Goal: Task Accomplishment & Management: Use online tool/utility

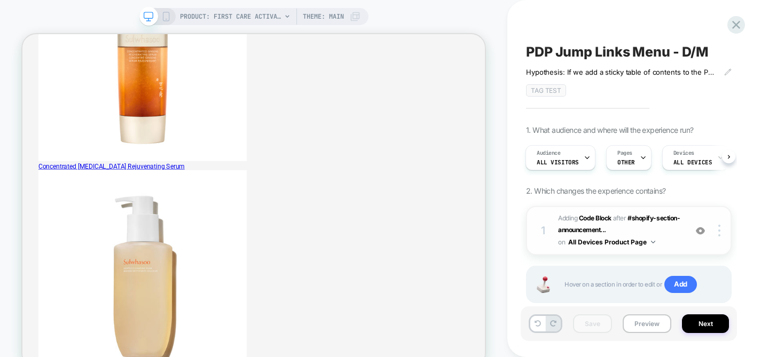
click at [671, 227] on span "Adding Code Block AFTER #shopify-section-announcement... #shopify-section-annou…" at bounding box center [619, 231] width 123 height 36
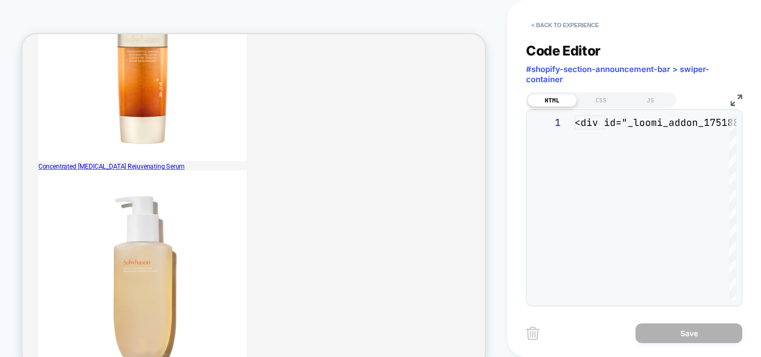
scroll to position [144, 0]
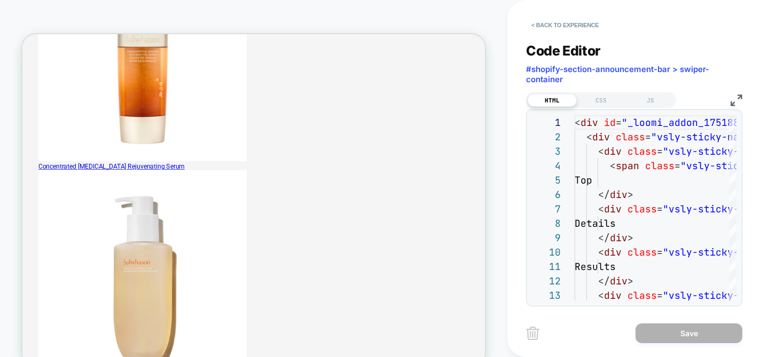
click at [736, 97] on img at bounding box center [736, 101] width 12 height 12
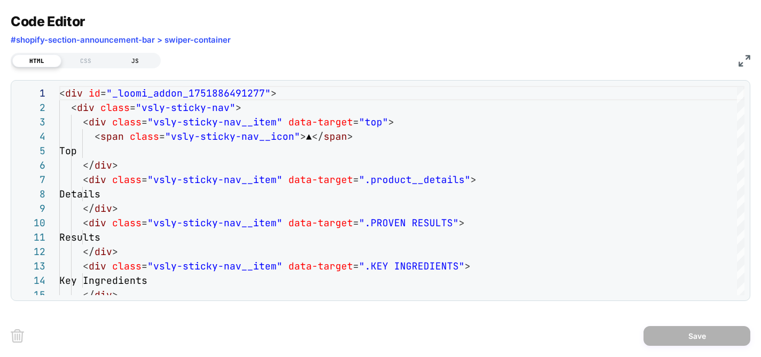
click at [139, 58] on div "JS" at bounding box center [135, 60] width 49 height 13
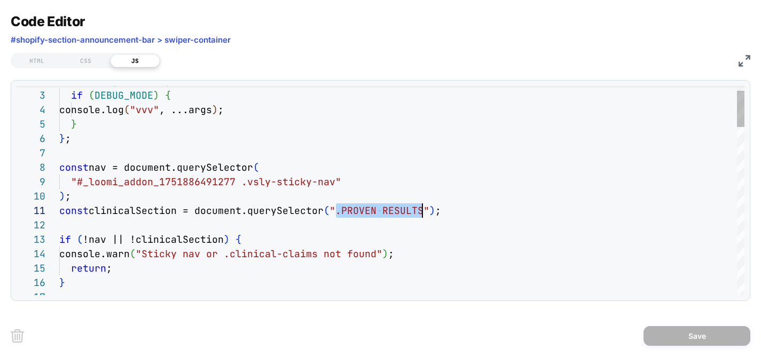
drag, startPoint x: 335, startPoint y: 210, endPoint x: 420, endPoint y: 213, distance: 84.9
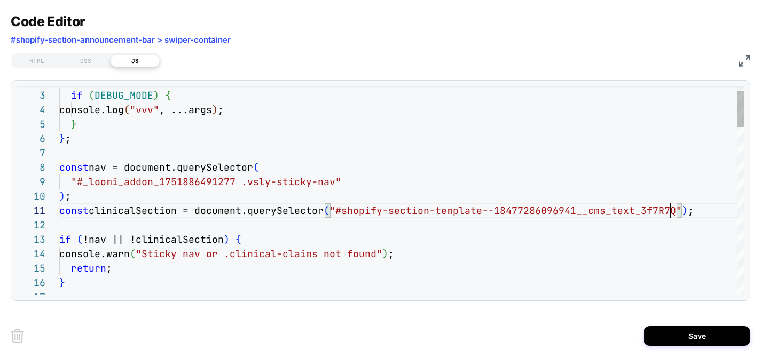
type textarea "**********"
click at [493, 34] on div "Code Editor #shopify-section-announcement-bar > swiper-container" at bounding box center [381, 31] width 740 height 37
click at [35, 61] on div "HTML" at bounding box center [36, 60] width 49 height 13
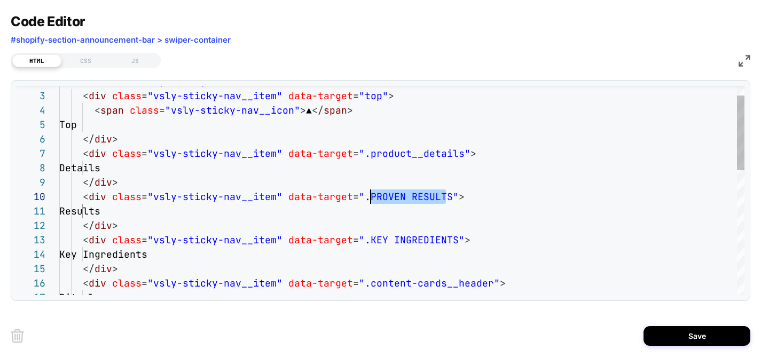
scroll to position [130, 311]
drag, startPoint x: 446, startPoint y: 198, endPoint x: 369, endPoint y: 198, distance: 76.9
click at [369, 198] on div "< div class = "vsly-sticky-nav" > < div class = "vsly-sticky-nav__item" data-ta…" at bounding box center [401, 352] width 685 height 584
click at [474, 213] on div "< div class = "vsly-sticky-nav" > < div class = "vsly-sticky-nav__item" data-ta…" at bounding box center [401, 352] width 685 height 584
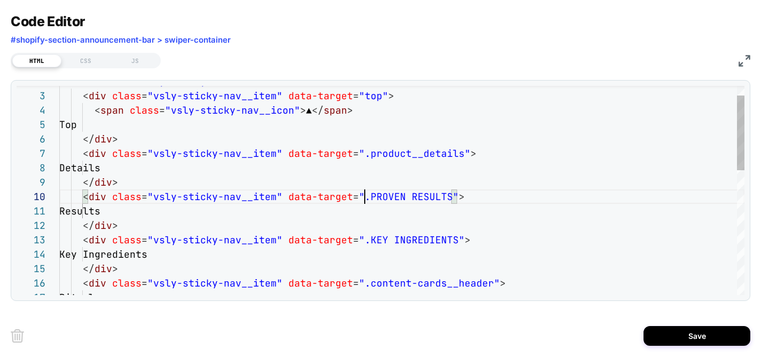
click at [366, 195] on div "< div class = "vsly-sticky-nav" > < div class = "vsly-sticky-nav__item" data-ta…" at bounding box center [401, 352] width 685 height 584
drag, startPoint x: 364, startPoint y: 198, endPoint x: 442, endPoint y: 195, distance: 78.0
click at [442, 195] on div "< div class = "vsly-sticky-nav" > < div class = "vsly-sticky-nav__item" data-ta…" at bounding box center [401, 352] width 685 height 584
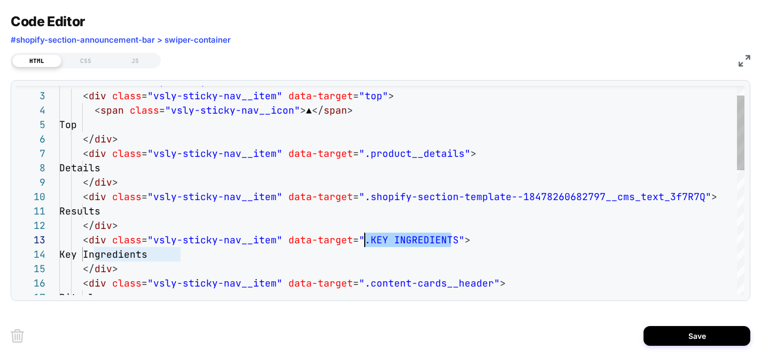
scroll to position [29, 311]
drag, startPoint x: 450, startPoint y: 238, endPoint x: 367, endPoint y: 240, distance: 82.3
click at [367, 240] on div "< div class = "vsly-sticky-nav" > < div class = "vsly-sticky-nav__item" data-ta…" at bounding box center [401, 352] width 685 height 584
type textarea "**********"
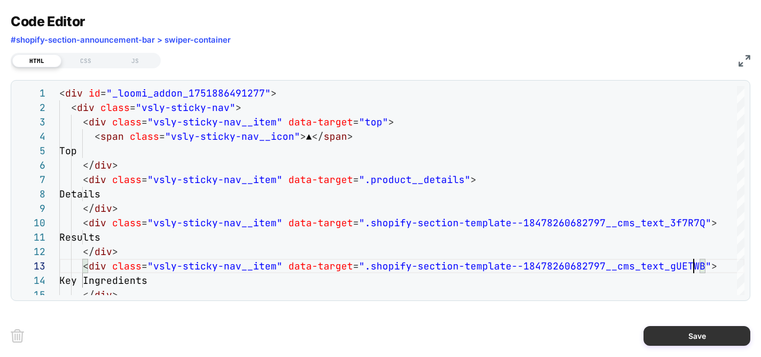
click at [706, 335] on button "Save" at bounding box center [696, 336] width 107 height 20
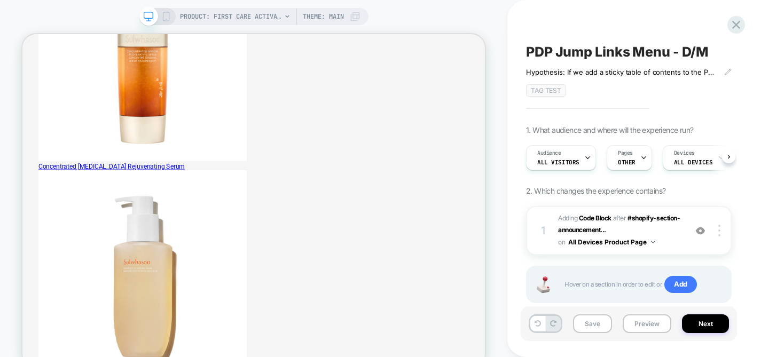
scroll to position [0, 1]
click at [589, 319] on button "Save" at bounding box center [592, 324] width 39 height 19
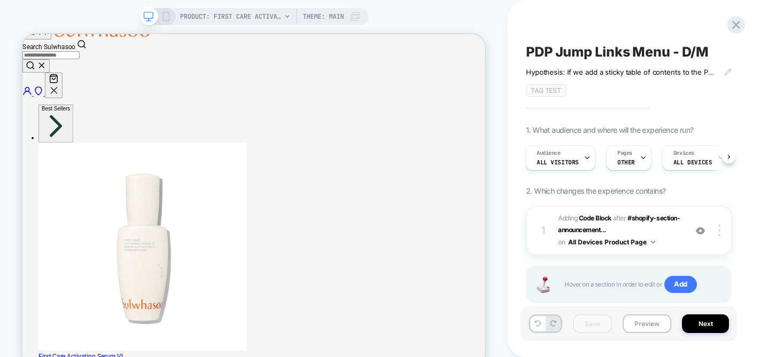
scroll to position [0, 0]
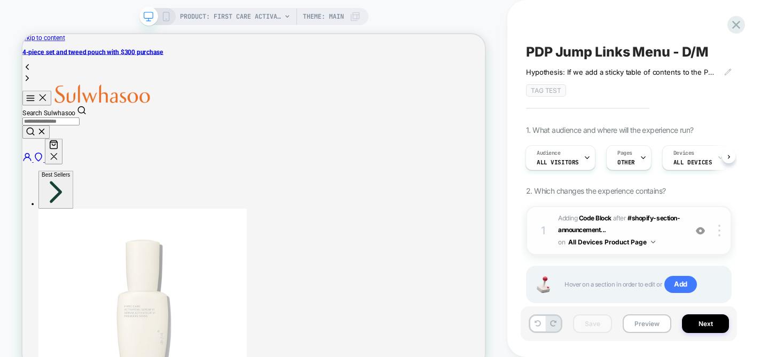
click at [669, 237] on span "Adding Code Block AFTER #shopify-section-announcement... #shopify-section-annou…" at bounding box center [619, 231] width 123 height 36
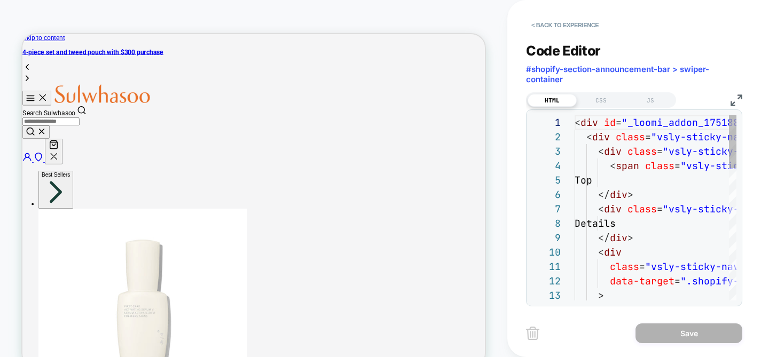
scroll to position [144, 0]
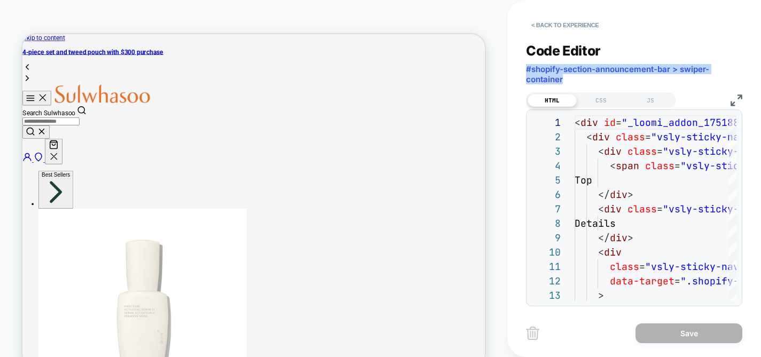
drag, startPoint x: 567, startPoint y: 81, endPoint x: 523, endPoint y: 73, distance: 44.6
click at [523, 73] on div "**********" at bounding box center [634, 178] width 254 height 357
copy span "#shopify-section-announcement-bar > swiper-container"
click at [735, 96] on img at bounding box center [736, 101] width 12 height 12
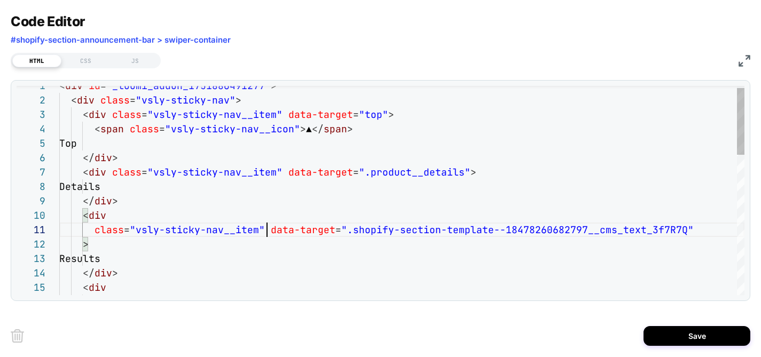
scroll to position [0, 208]
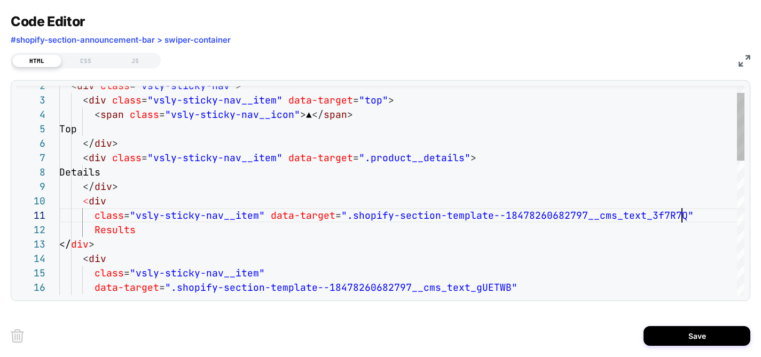
scroll to position [0, 628]
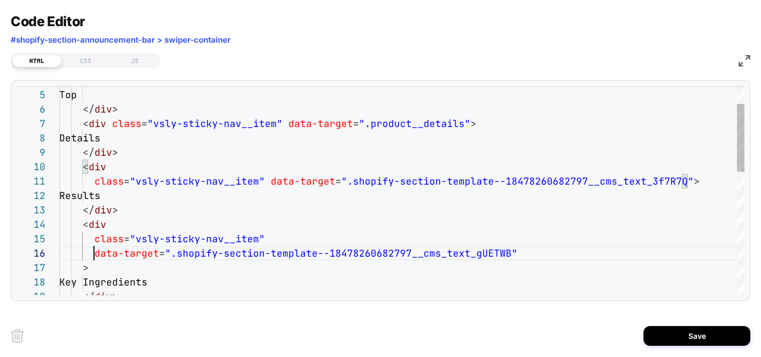
click at [94, 253] on div "< span class = "vsly-sticky-nav__icon" > ▲ </ span > Top </ div > < div class =…" at bounding box center [401, 351] width 685 height 642
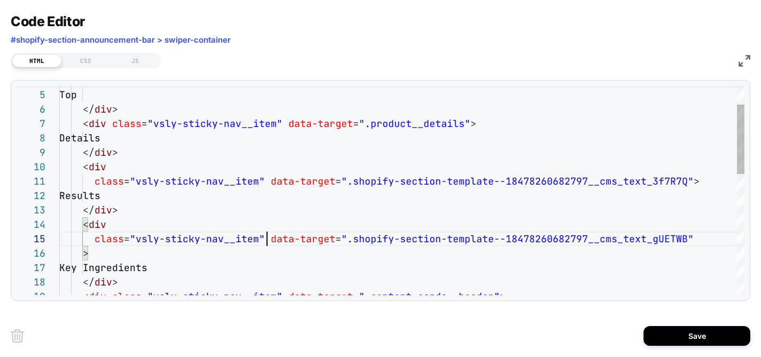
scroll to position [58, 208]
click at [95, 258] on div "< span class = "vsly-sticky-nav__icon" > ▲ </ span > Top </ div > < div class =…" at bounding box center [401, 343] width 685 height 627
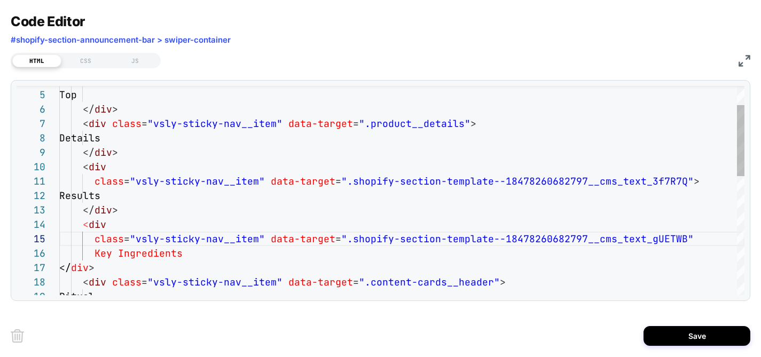
scroll to position [58, 628]
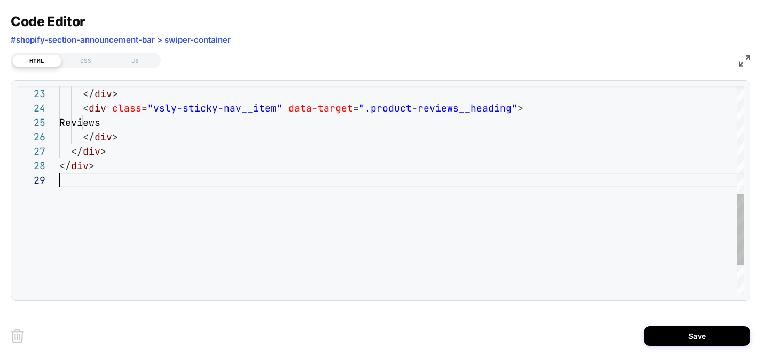
click at [67, 186] on div "</ div > </ div > </ div > Reviews < div class = "vsly-sticky-nav__item" data-t…" at bounding box center [401, 75] width 685 height 613
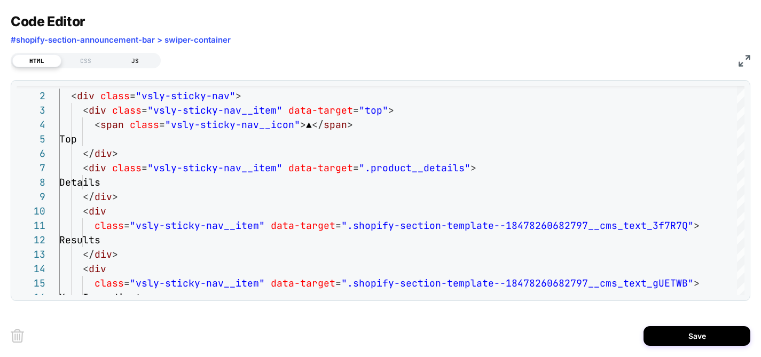
type textarea "**********"
click at [130, 59] on div "JS" at bounding box center [135, 60] width 49 height 13
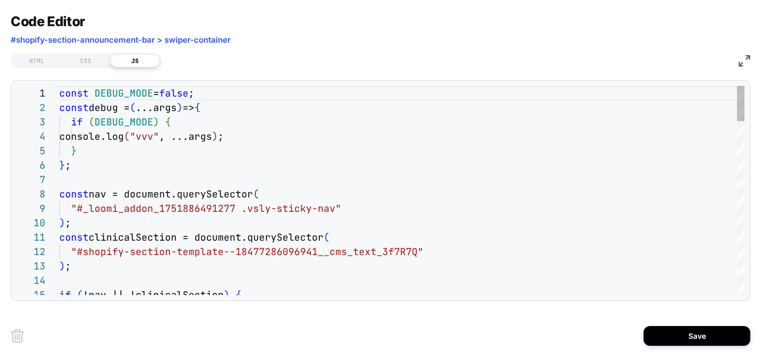
scroll to position [144, 0]
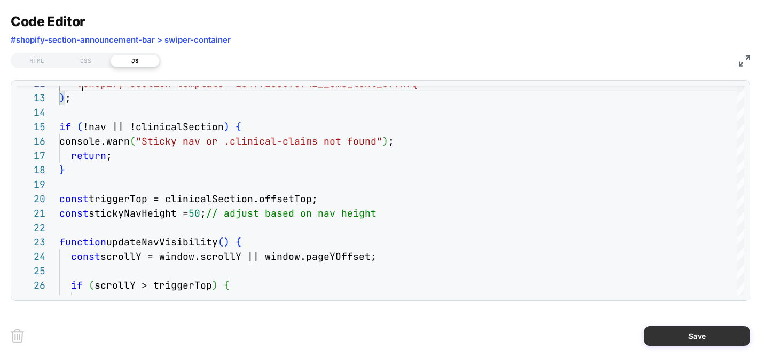
type textarea "**********"
click at [671, 342] on button "Save" at bounding box center [696, 336] width 107 height 20
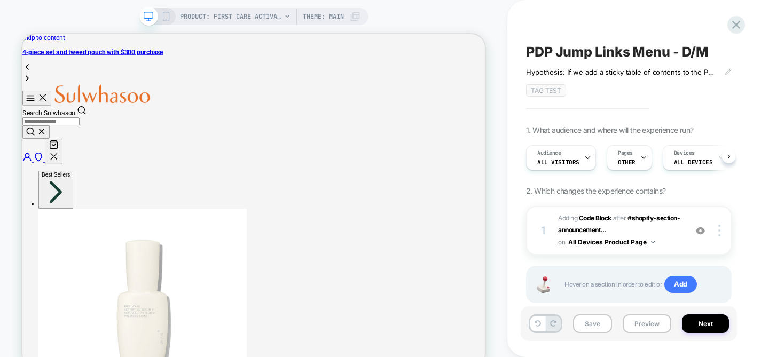
scroll to position [0, 1]
click at [589, 326] on button "Save" at bounding box center [592, 324] width 39 height 19
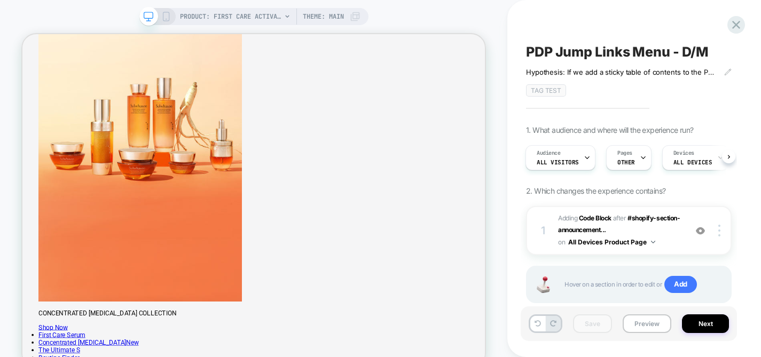
scroll to position [1774, 0]
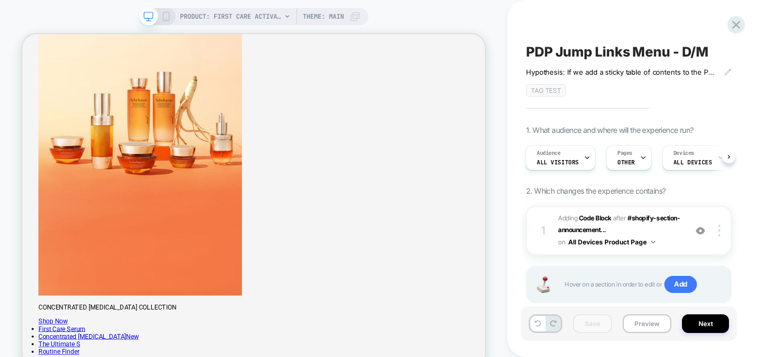
click at [161, 17] on icon at bounding box center [166, 17] width 10 height 10
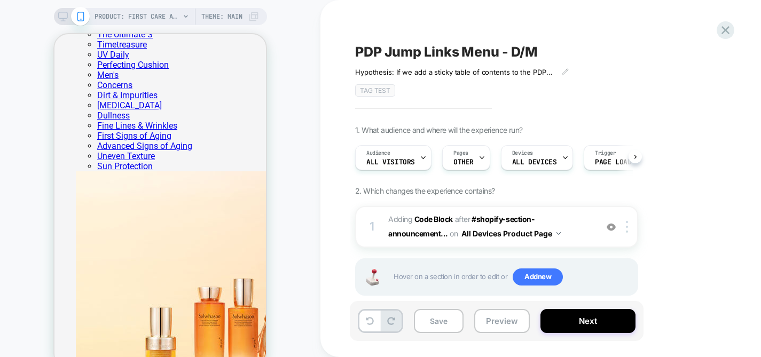
scroll to position [0, 1]
click at [582, 216] on span "Adding Code Block AFTER #shopify-section-announcement... #shopify-section-annou…" at bounding box center [489, 227] width 203 height 29
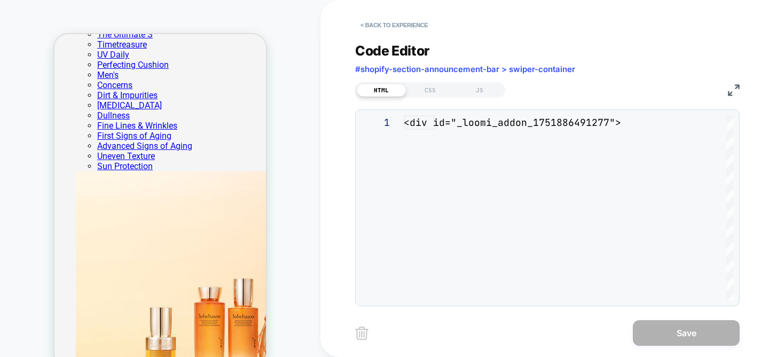
scroll to position [144, 0]
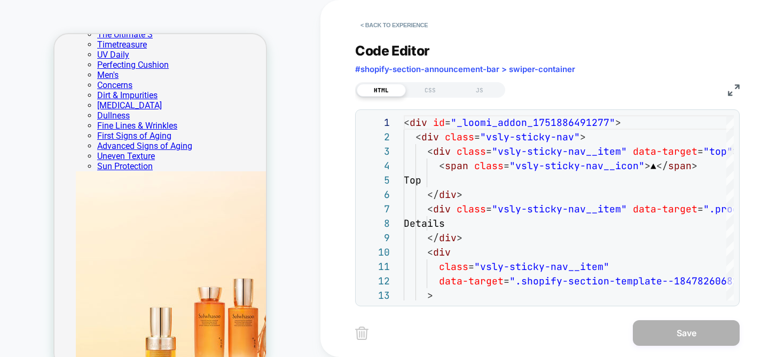
click at [735, 90] on img at bounding box center [734, 90] width 12 height 12
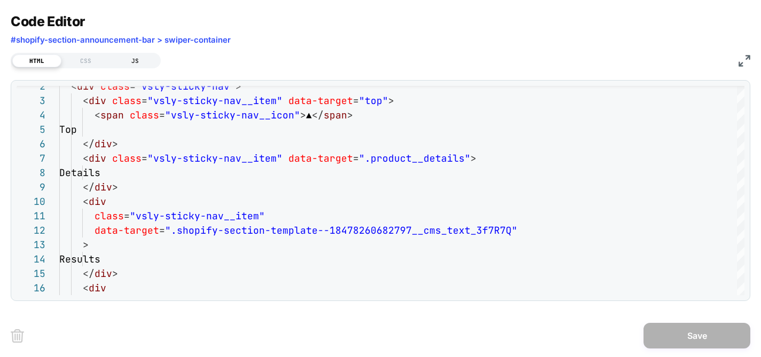
click at [129, 60] on div "JS" at bounding box center [135, 60] width 49 height 13
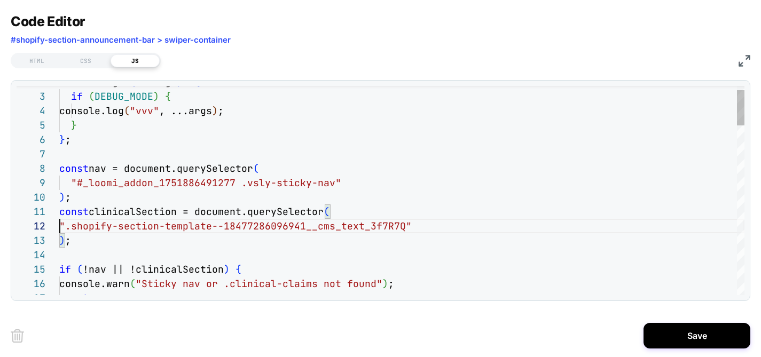
scroll to position [0, 271]
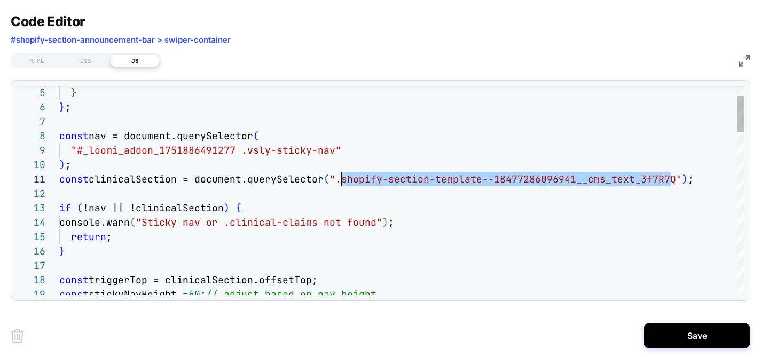
scroll to position [0, 282]
drag, startPoint x: 671, startPoint y: 179, endPoint x: 342, endPoint y: 174, distance: 329.5
click at [342, 174] on span "const clinicalSection = document.querySelector ( ".shopify-section-template--18…" at bounding box center [376, 179] width 634 height 12
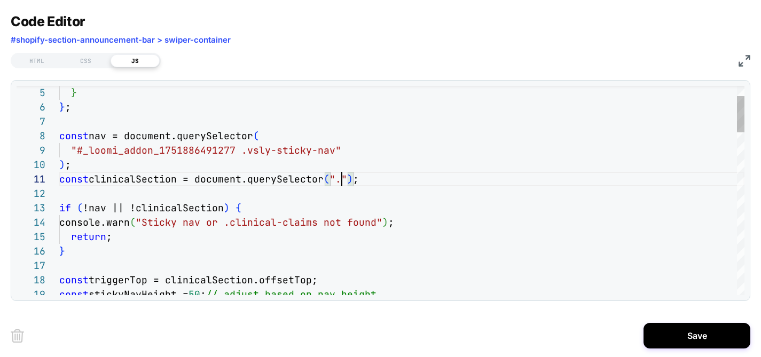
scroll to position [0, 611]
type textarea "**********"
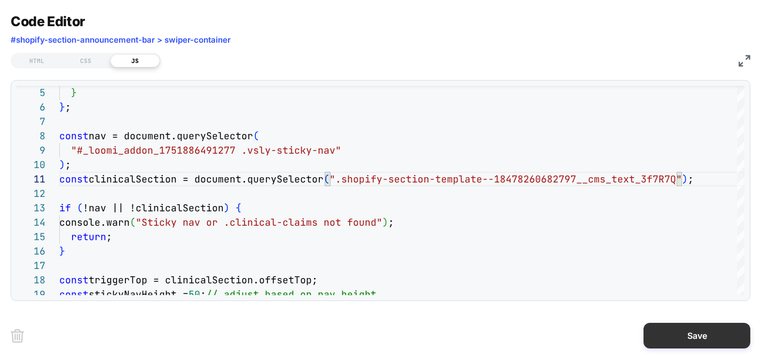
click at [701, 327] on button "Save" at bounding box center [696, 336] width 107 height 26
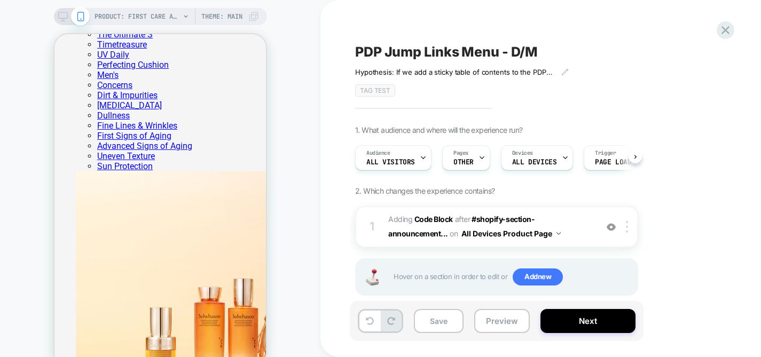
scroll to position [0, 1]
click at [444, 323] on button "Save" at bounding box center [439, 321] width 50 height 24
click at [64, 16] on icon at bounding box center [63, 17] width 10 height 10
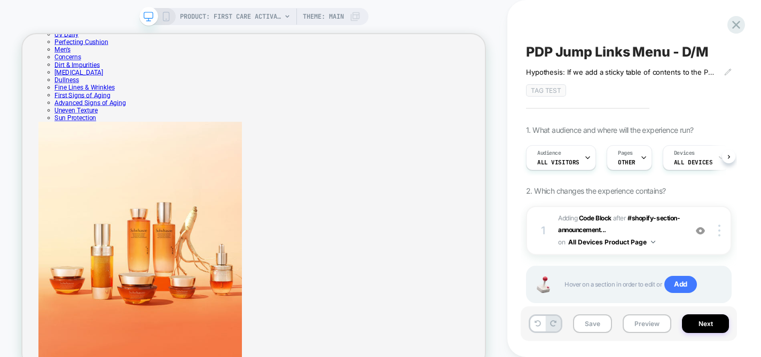
scroll to position [0, 1]
click at [735, 28] on icon at bounding box center [736, 25] width 14 height 14
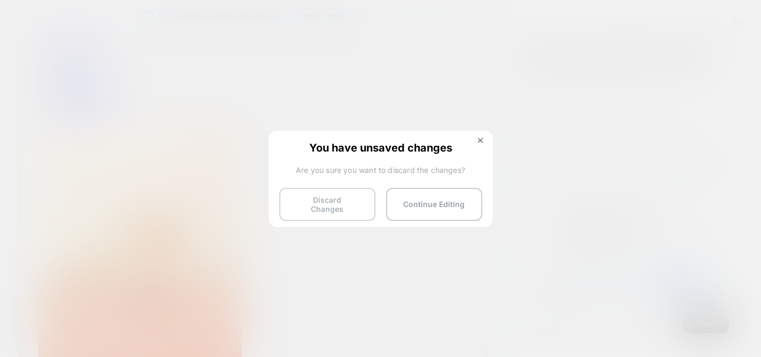
click at [325, 210] on button "Discard Changes" at bounding box center [327, 204] width 96 height 33
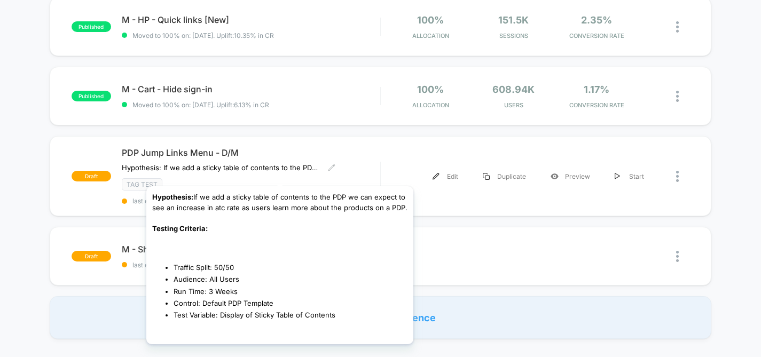
scroll to position [687, 0]
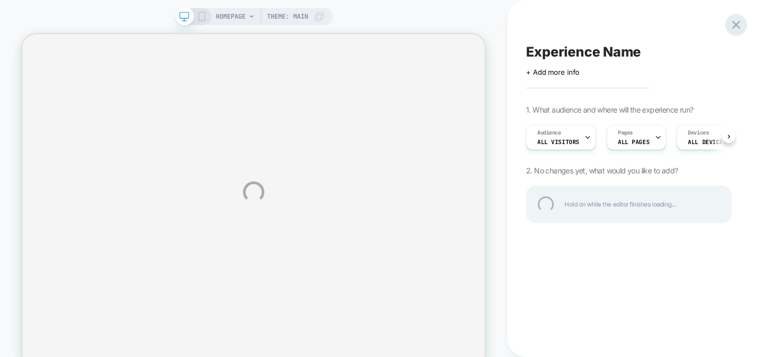
click at [733, 22] on div at bounding box center [736, 25] width 22 height 22
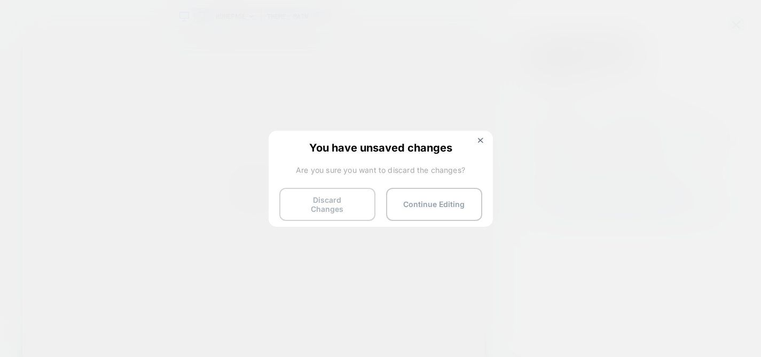
click at [340, 206] on button "Discard Changes" at bounding box center [327, 204] width 96 height 33
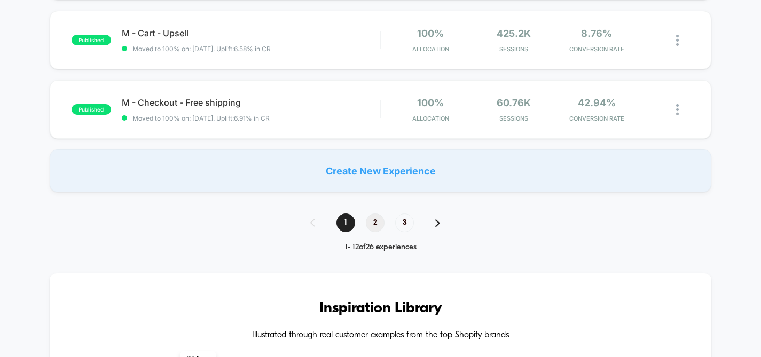
click at [373, 221] on span "2" at bounding box center [375, 223] width 19 height 19
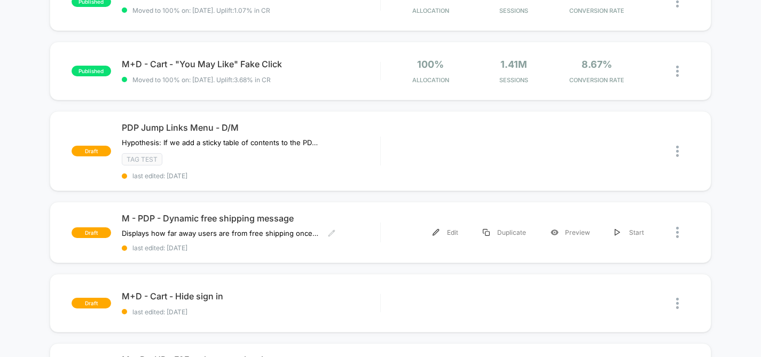
scroll to position [142, 0]
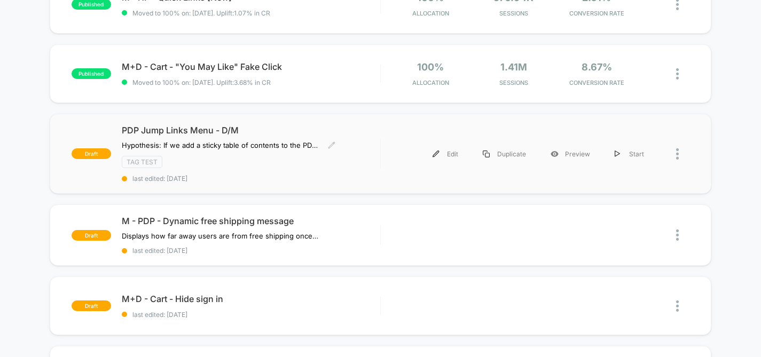
click at [322, 175] on span "last edited: 8/14/2025" at bounding box center [251, 179] width 258 height 8
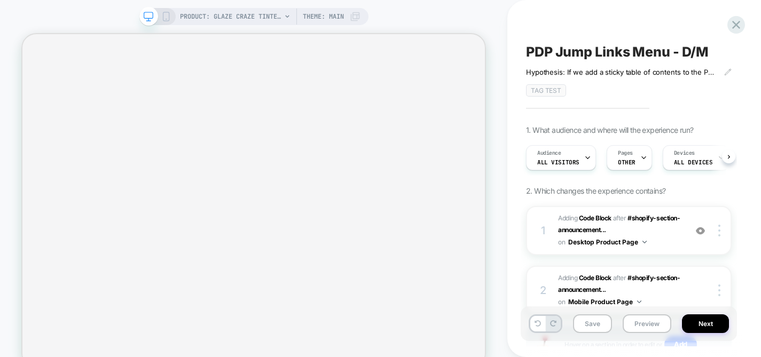
scroll to position [0, 1]
click at [664, 226] on span "Adding Code Block AFTER #shopify-section-announcement... #shopify-section-annou…" at bounding box center [619, 231] width 123 height 36
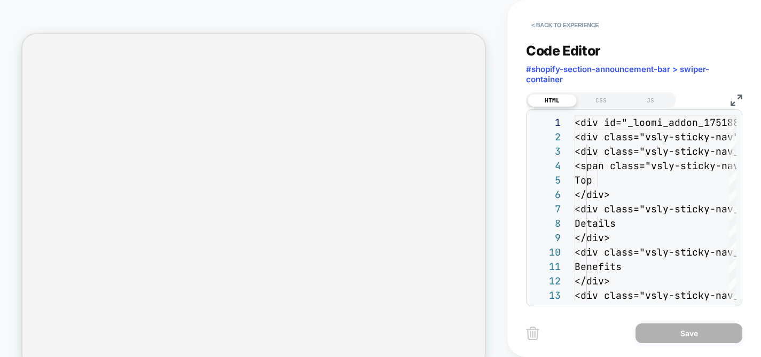
scroll to position [144, 0]
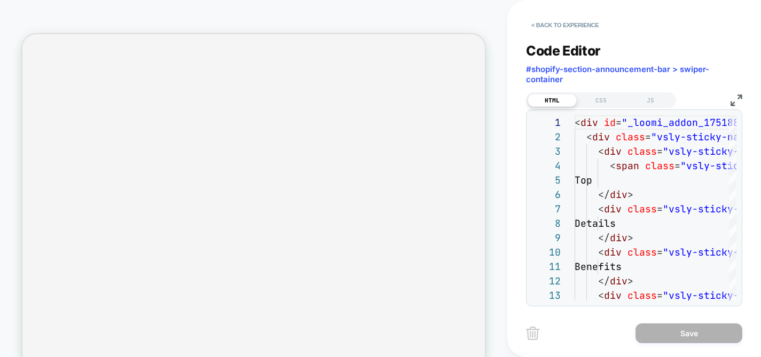
click at [735, 98] on img at bounding box center [736, 101] width 12 height 12
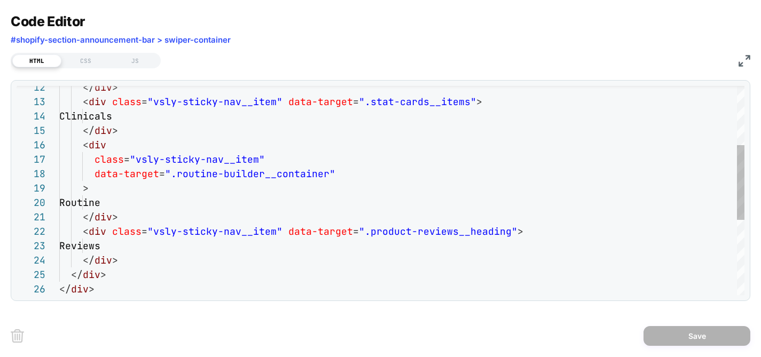
scroll to position [0, 0]
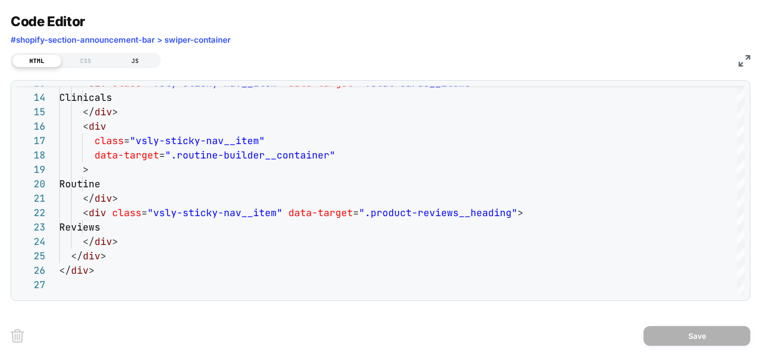
click at [128, 59] on div "JS" at bounding box center [135, 60] width 49 height 13
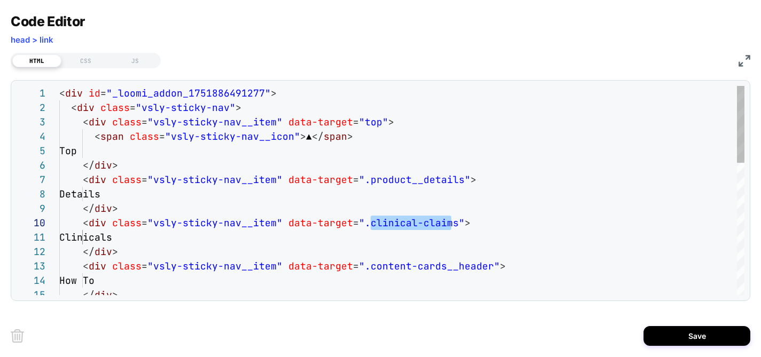
scroll to position [130, 305]
drag, startPoint x: 451, startPoint y: 224, endPoint x: 365, endPoint y: 225, distance: 86.0
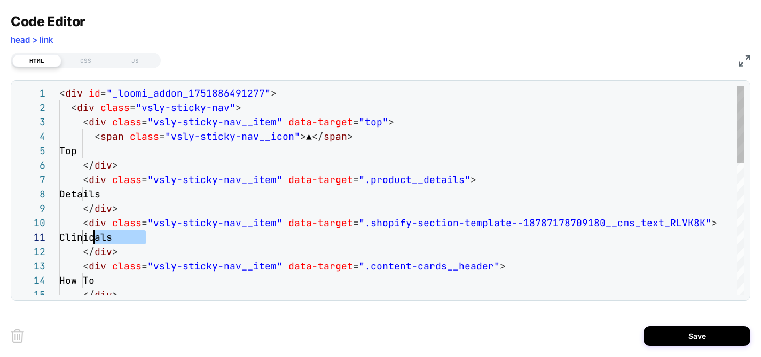
drag, startPoint x: 148, startPoint y: 241, endPoint x: 94, endPoint y: 240, distance: 54.5
type textarea "**********"
click at [139, 60] on div "JS" at bounding box center [135, 60] width 49 height 13
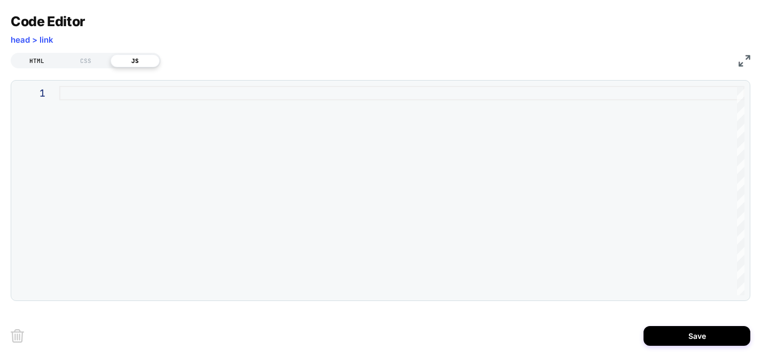
click at [44, 60] on div "HTML" at bounding box center [36, 60] width 49 height 13
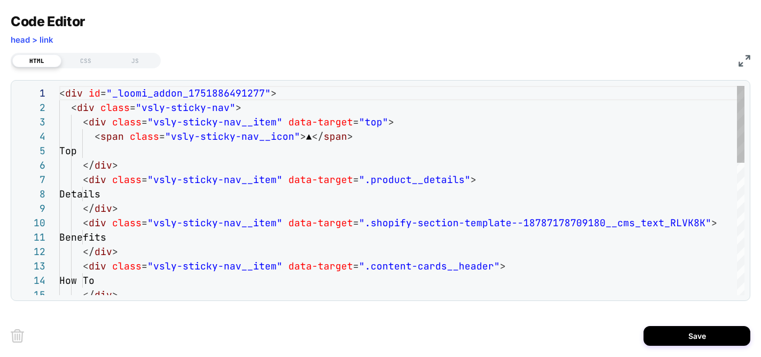
scroll to position [144, 0]
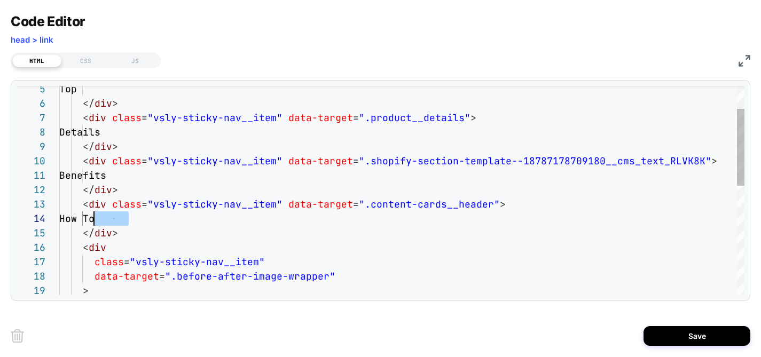
drag, startPoint x: 127, startPoint y: 221, endPoint x: 93, endPoint y: 221, distance: 33.1
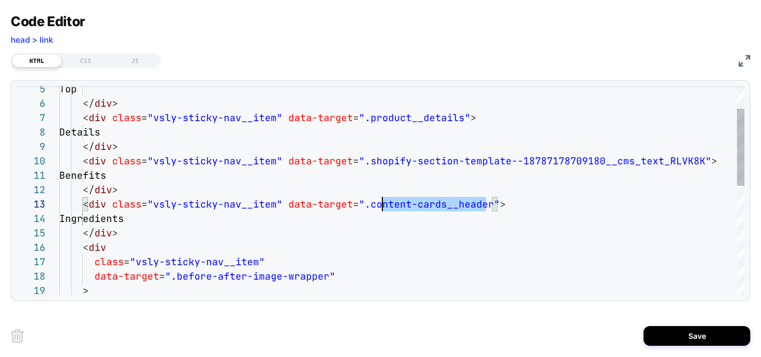
scroll to position [29, 305]
drag, startPoint x: 485, startPoint y: 206, endPoint x: 365, endPoint y: 205, distance: 120.1
click at [365, 205] on div "Top </ div > < div class = "vsly-sticky-nav__item" data-target = ".product__det…" at bounding box center [401, 309] width 685 height 570
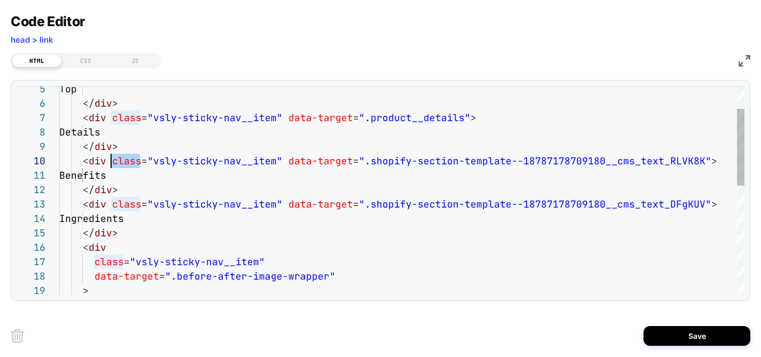
scroll to position [130, 52]
drag, startPoint x: 138, startPoint y: 161, endPoint x: 114, endPoint y: 161, distance: 24.6
click at [114, 161] on div "Top </ div > < div class = "vsly-sticky-nav__item" data-target = ".product__det…" at bounding box center [401, 309] width 685 height 570
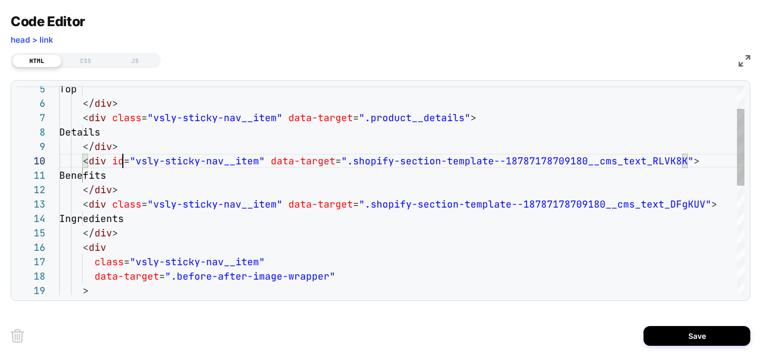
scroll to position [130, 64]
drag, startPoint x: 139, startPoint y: 206, endPoint x: 113, endPoint y: 205, distance: 26.7
click at [113, 205] on div "Top </ div > < div class = "vsly-sticky-nav__item" data-target = ".product__det…" at bounding box center [401, 309] width 685 height 570
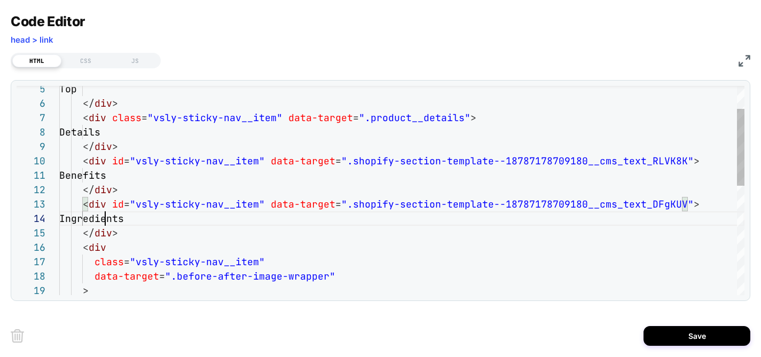
click at [108, 221] on div "Top </ div > < div class = "vsly-sticky-nav__item" data-target = ".product__det…" at bounding box center [401, 309] width 685 height 570
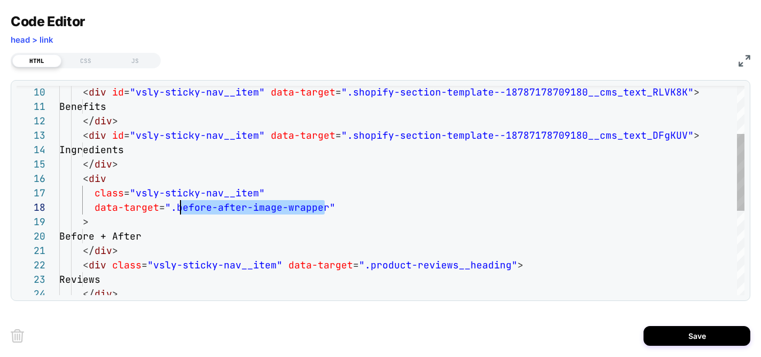
scroll to position [101, 115]
drag, startPoint x: 324, startPoint y: 213, endPoint x: 176, endPoint y: 211, distance: 147.9
click at [176, 211] on div "< div id = "vsly-sticky-nav__item" data-target = ".shopify-section-template--18…" at bounding box center [401, 240] width 685 height 570
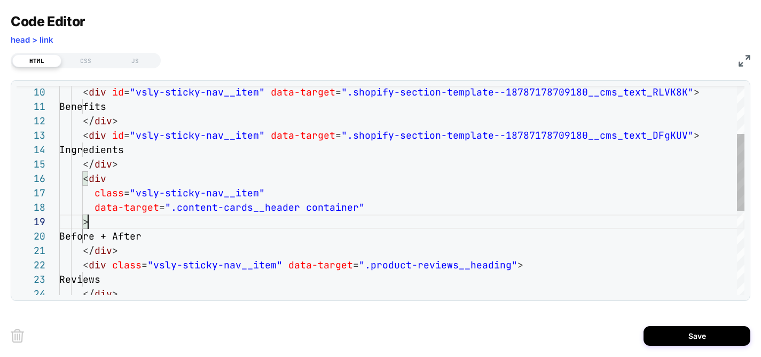
click at [135, 224] on div "< div id = "vsly-sticky-nav__item" data-target = ".shopify-section-template--18…" at bounding box center [401, 240] width 685 height 570
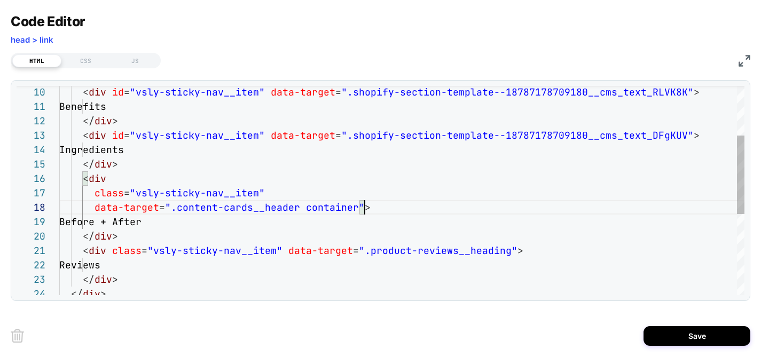
scroll to position [101, 305]
drag, startPoint x: 176, startPoint y: 222, endPoint x: 96, endPoint y: 225, distance: 80.7
click at [96, 225] on div "< div id = "vsly-sticky-nav__item" data-target = ".shopify-section-template--18…" at bounding box center [401, 232] width 685 height 555
click at [91, 195] on div "< div id = "vsly-sticky-nav__item" data-target = ".shopify-section-template--18…" at bounding box center [401, 232] width 685 height 555
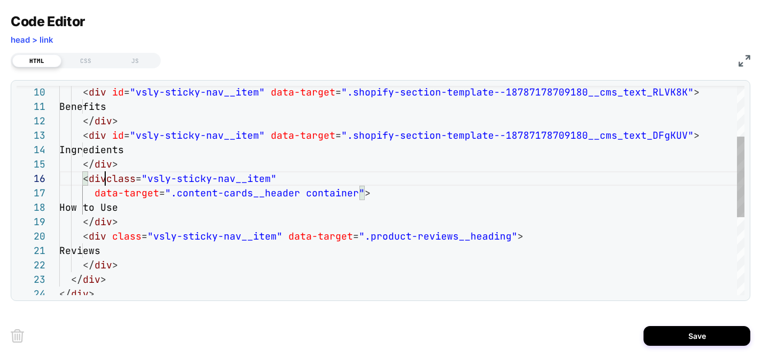
scroll to position [72, 52]
click at [92, 194] on div "< div id = "vsly-sticky-nav__item" data-target = ".shopify-section-template--18…" at bounding box center [401, 225] width 685 height 541
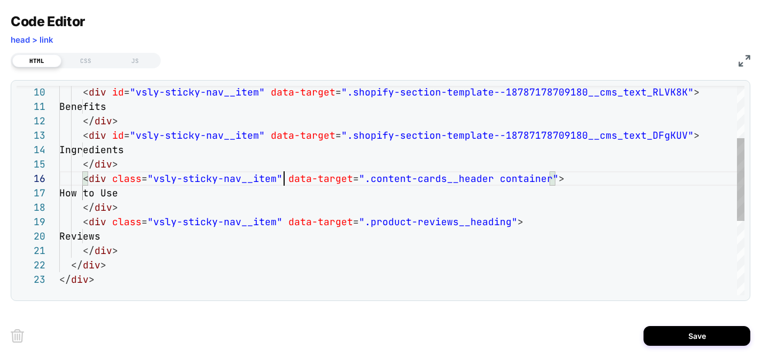
scroll to position [72, 225]
click at [122, 205] on div "< div id = "vsly-sticky-nav__item" data-target = ".shopify-section-template--18…" at bounding box center [401, 218] width 685 height 526
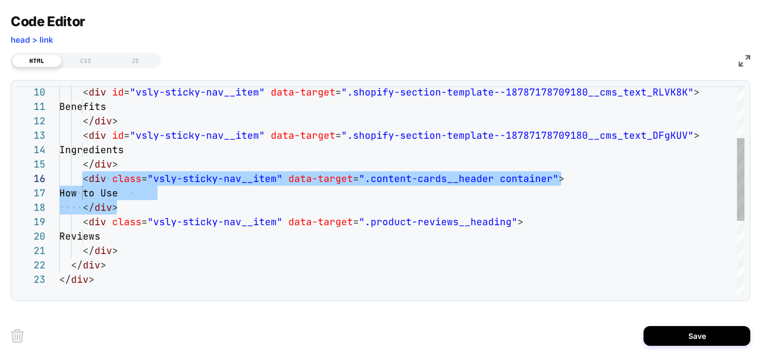
drag, startPoint x: 120, startPoint y: 208, endPoint x: 80, endPoint y: 182, distance: 47.8
click at [80, 182] on div "< div id = "vsly-sticky-nav__item" data-target = ".shopify-section-template--18…" at bounding box center [401, 218] width 685 height 526
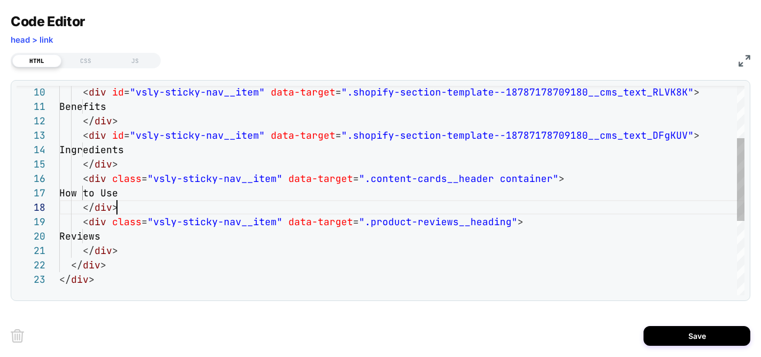
click at [130, 204] on div "< div id = "vsly-sticky-nav__item" data-target = ".shopify-section-template--18…" at bounding box center [401, 218] width 685 height 526
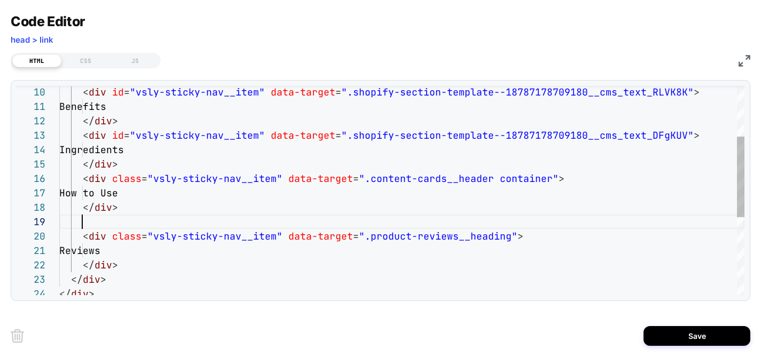
scroll to position [0, 58]
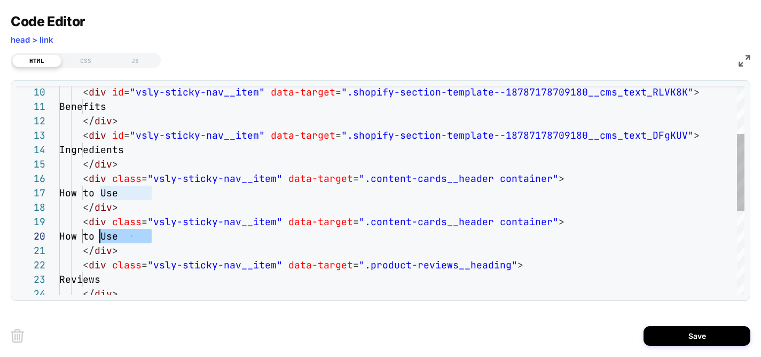
drag, startPoint x: 155, startPoint y: 238, endPoint x: 98, endPoint y: 236, distance: 57.7
click at [98, 236] on div "< div id = "vsly-sticky-nav__item" data-target = ".shopify-section-template--18…" at bounding box center [401, 240] width 685 height 570
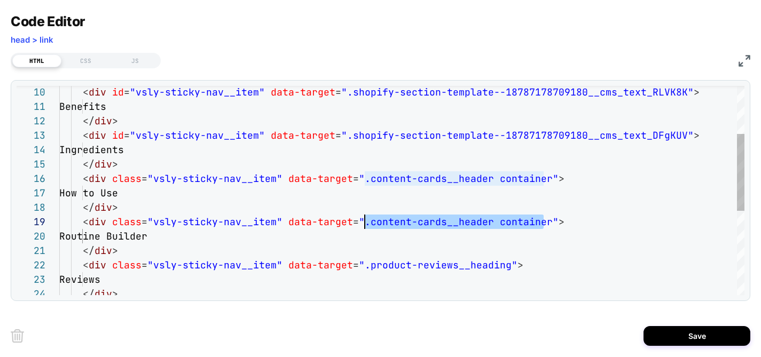
scroll to position [115, 305]
drag, startPoint x: 544, startPoint y: 220, endPoint x: 367, endPoint y: 224, distance: 177.3
click at [367, 224] on div "< div id = "vsly-sticky-nav__item" data-target = ".shopify-section-template--18…" at bounding box center [401, 240] width 685 height 570
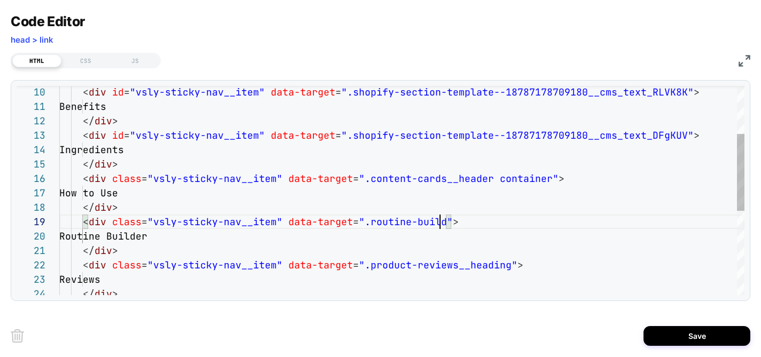
scroll to position [115, 392]
type textarea "**********"
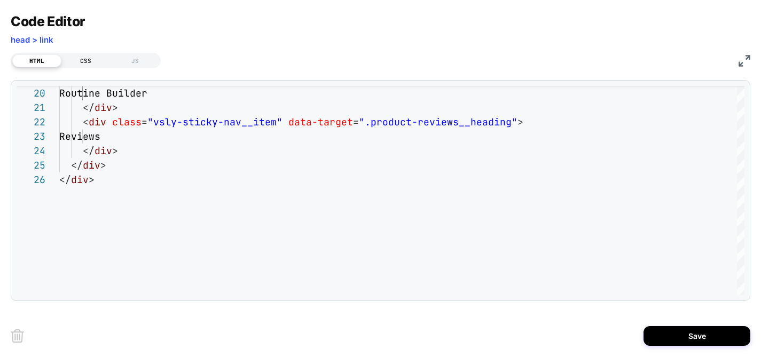
click at [82, 63] on div "CSS" at bounding box center [85, 60] width 49 height 13
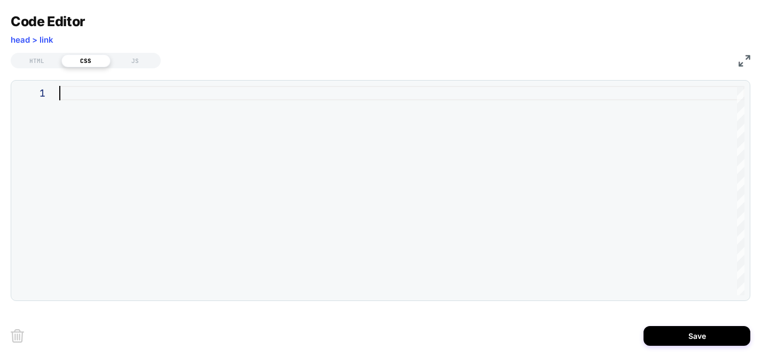
click at [116, 142] on div at bounding box center [401, 190] width 685 height 209
type textarea "*"
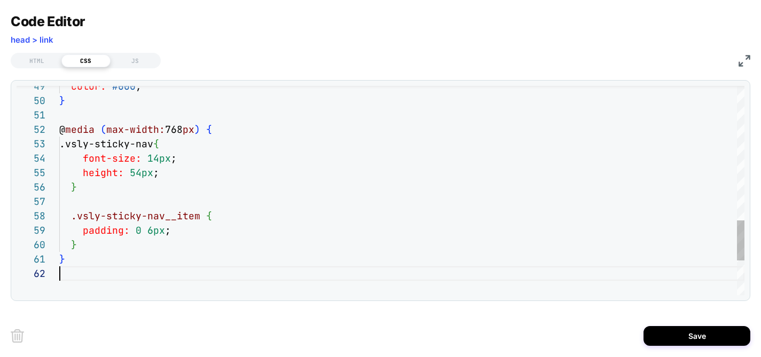
scroll to position [14, 0]
click at [136, 60] on div "JS" at bounding box center [135, 60] width 49 height 13
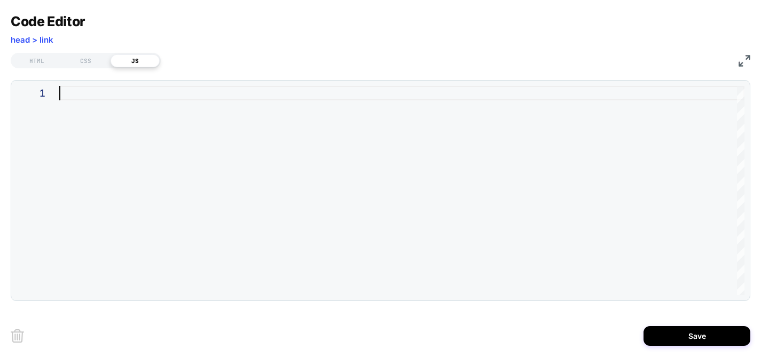
click at [203, 106] on div at bounding box center [401, 190] width 685 height 209
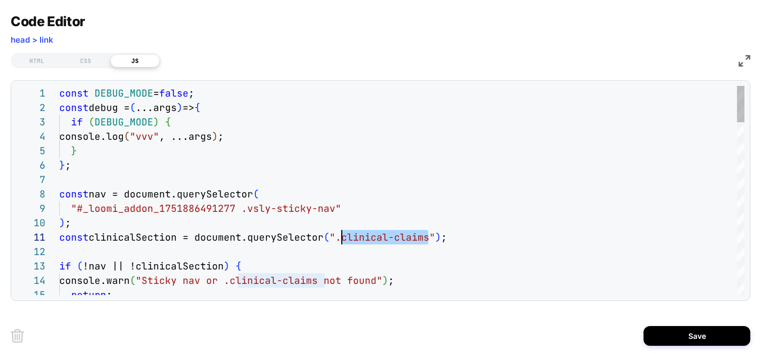
drag, startPoint x: 427, startPoint y: 237, endPoint x: 343, endPoint y: 237, distance: 84.4
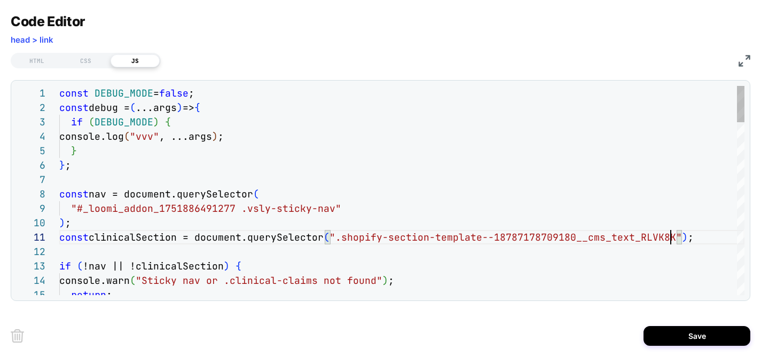
scroll to position [0, 611]
type textarea "**********"
click at [686, 339] on button "Save" at bounding box center [696, 336] width 107 height 20
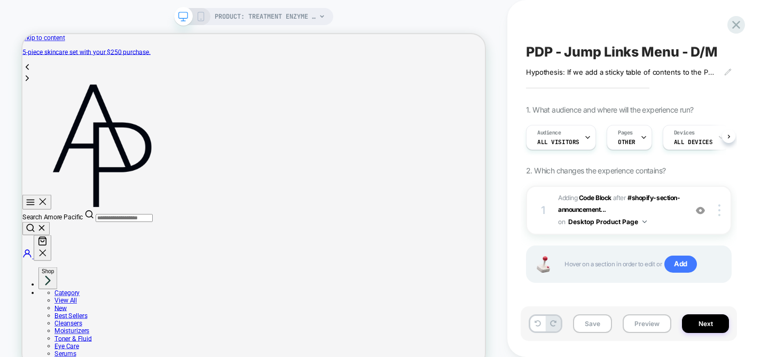
scroll to position [0, 1]
click at [591, 320] on button "Save" at bounding box center [592, 324] width 39 height 19
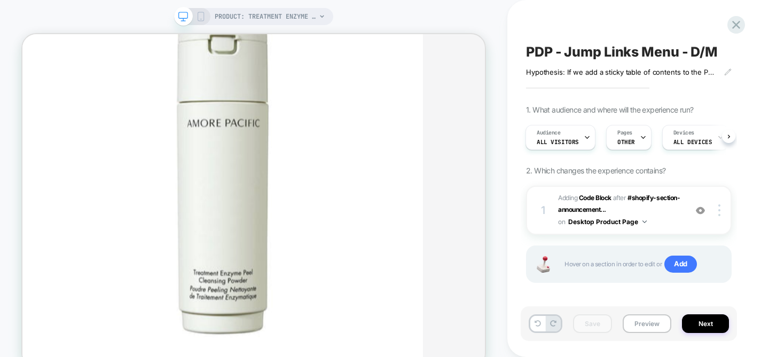
scroll to position [2098, 0]
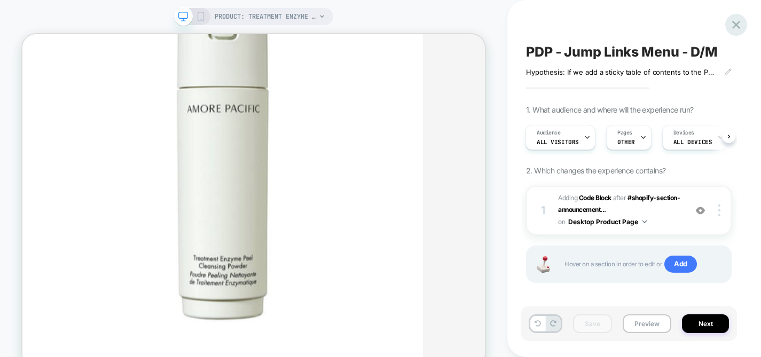
click at [736, 25] on icon at bounding box center [736, 25] width 8 height 8
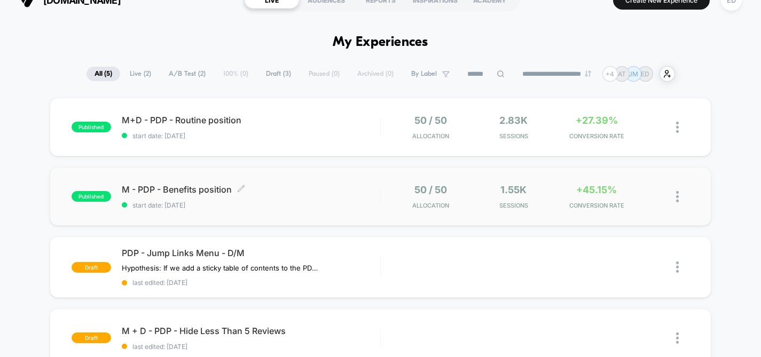
scroll to position [22, 0]
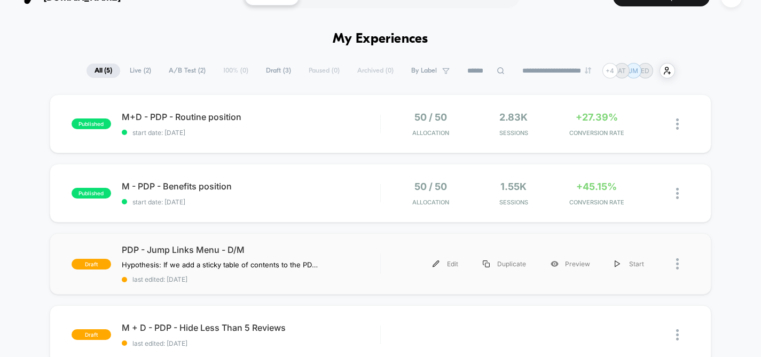
click at [288, 243] on div "draft PDP - Jump Links Menu - D/M Hypothesis: If we add a sticky table of conte…" at bounding box center [381, 263] width 662 height 61
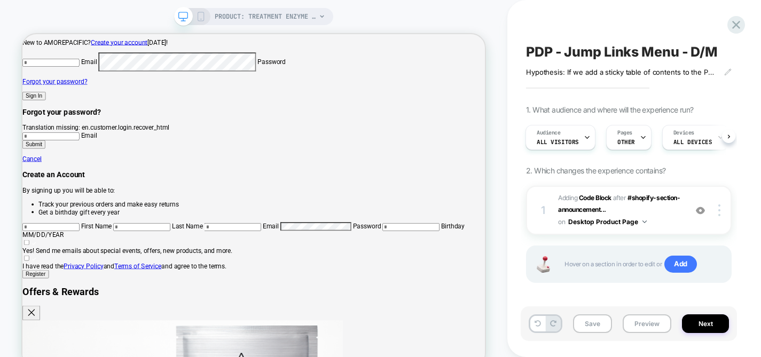
scroll to position [963, 0]
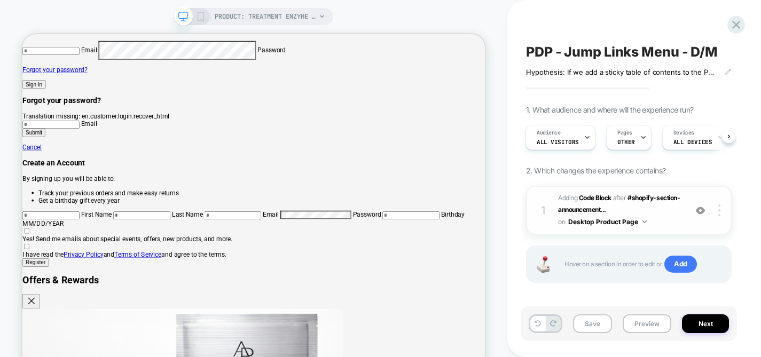
click at [685, 191] on div "1 Adding Code Block AFTER #shopify-section-announcement... #shopify-section-ann…" at bounding box center [629, 210] width 206 height 49
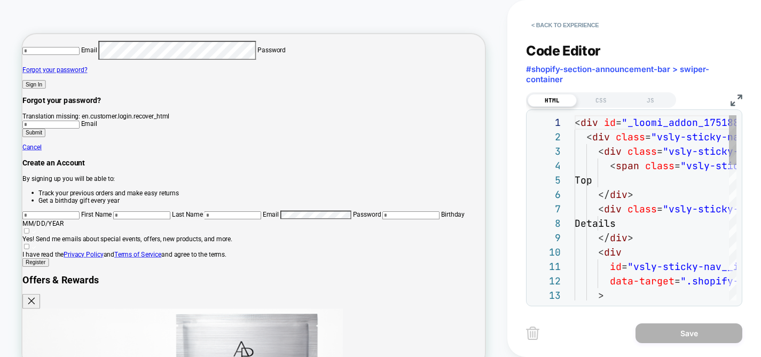
scroll to position [144, 0]
click at [728, 102] on div "HTML CSS JS" at bounding box center [634, 99] width 216 height 18
click at [736, 96] on img at bounding box center [736, 101] width 12 height 12
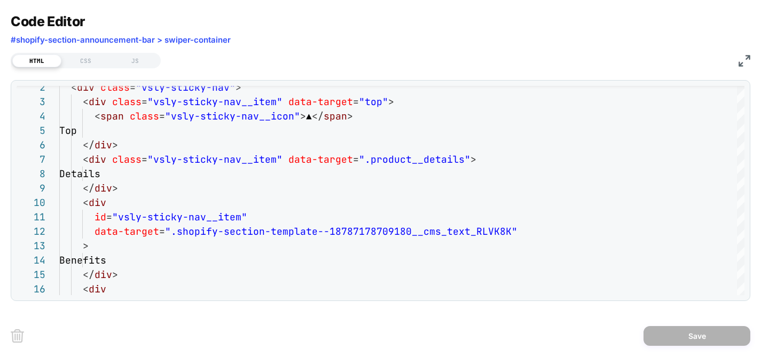
click at [744, 57] on img at bounding box center [744, 61] width 12 height 12
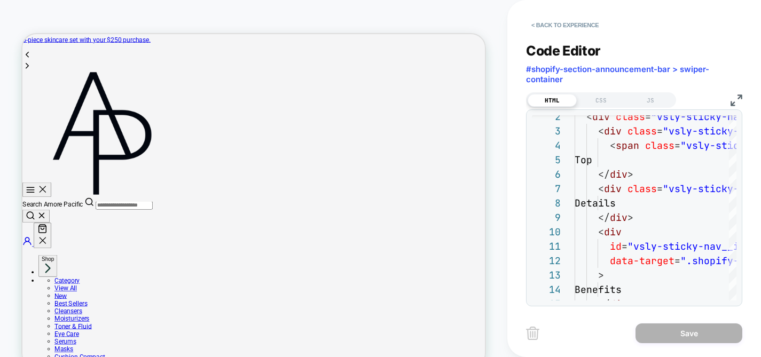
scroll to position [0, 0]
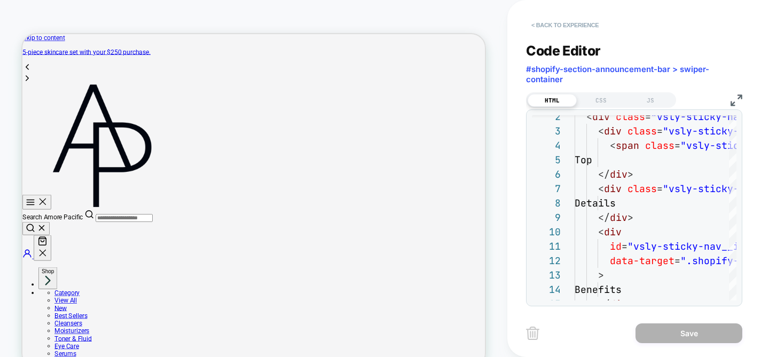
click at [549, 29] on button "< Back to experience" at bounding box center [565, 25] width 78 height 17
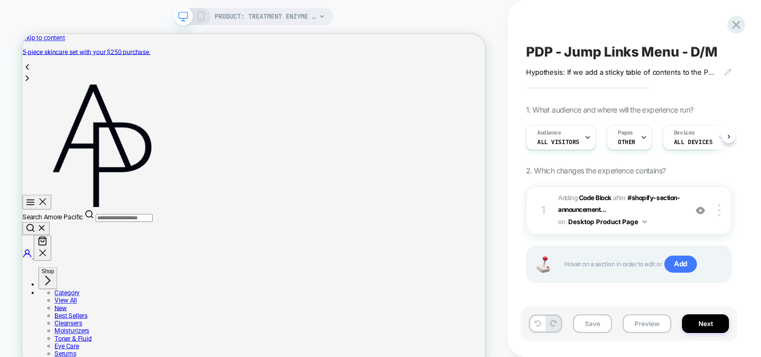
scroll to position [0, 1]
click at [285, 14] on span "PRODUCT: Treatment Enzyme Peel Cleansing Powder" at bounding box center [265, 16] width 101 height 17
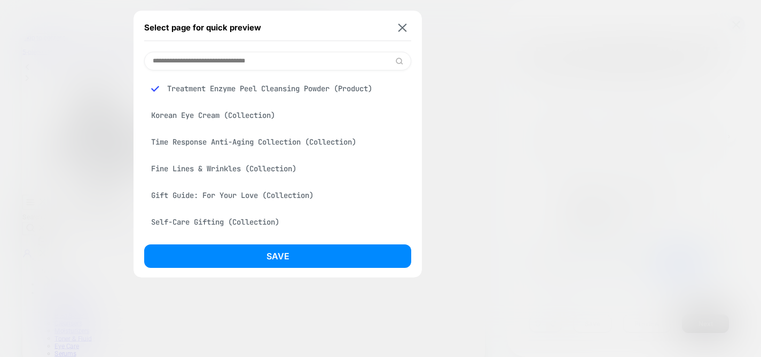
click at [237, 64] on input at bounding box center [277, 61] width 267 height 19
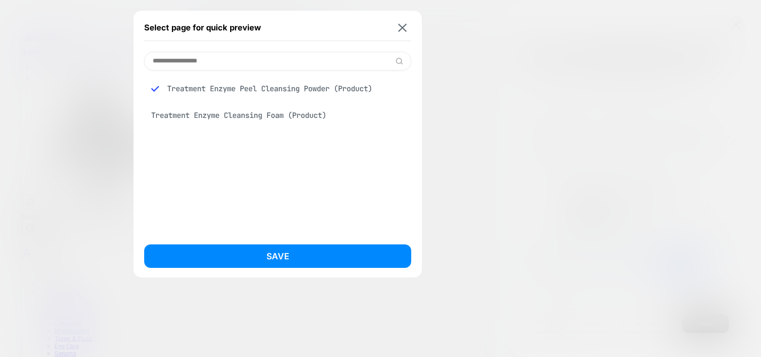
type input "**********"
click at [397, 27] on button at bounding box center [402, 27] width 13 height 9
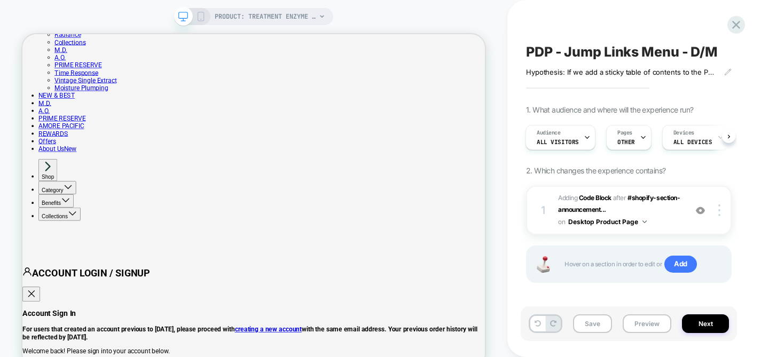
scroll to position [543, 0]
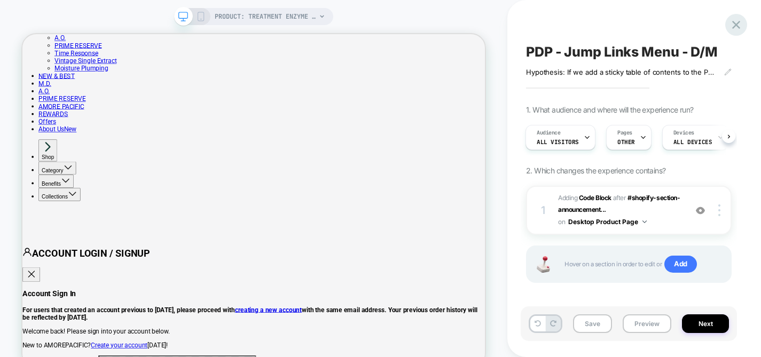
click at [728, 21] on div at bounding box center [736, 25] width 22 height 22
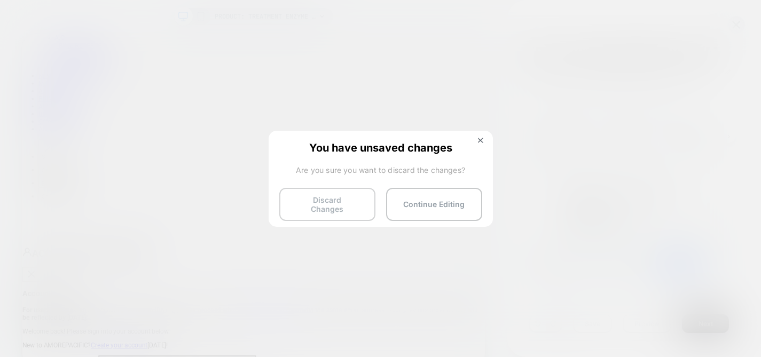
click at [341, 201] on button "Discard Changes" at bounding box center [327, 204] width 96 height 33
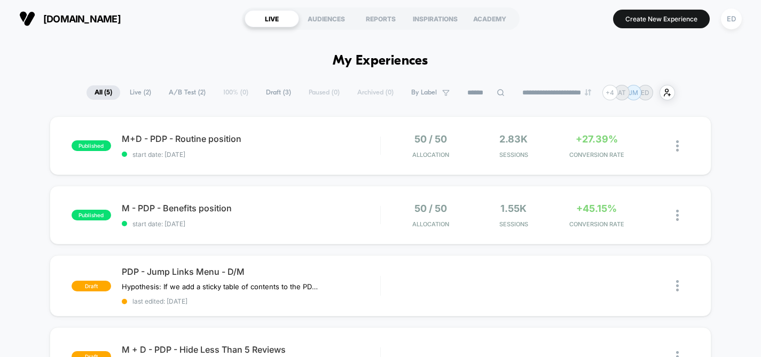
click at [746, 146] on div "published M+D - PDP - Routine position start date: [DATE] 50 / 50 Allocation 2.…" at bounding box center [380, 312] width 761 height 392
click at [187, 30] on section "[DOMAIN_NAME]" at bounding box center [125, 18] width 218 height 27
click at [181, 139] on span "M+D - PDP - Routine position Click to edit experience details" at bounding box center [251, 138] width 258 height 11
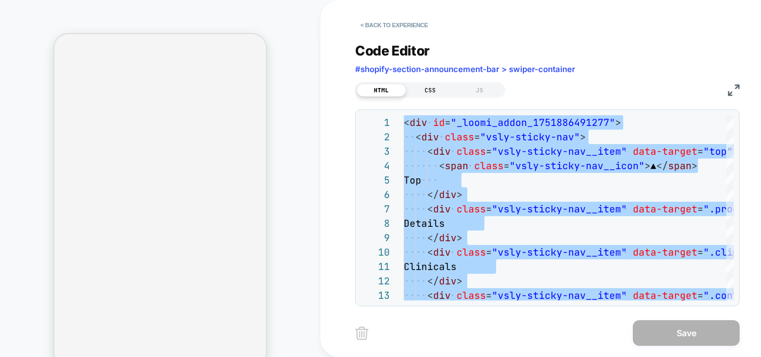
drag, startPoint x: 0, startPoint y: 0, endPoint x: 431, endPoint y: 83, distance: 439.4
click at [431, 84] on div "CSS" at bounding box center [430, 90] width 49 height 13
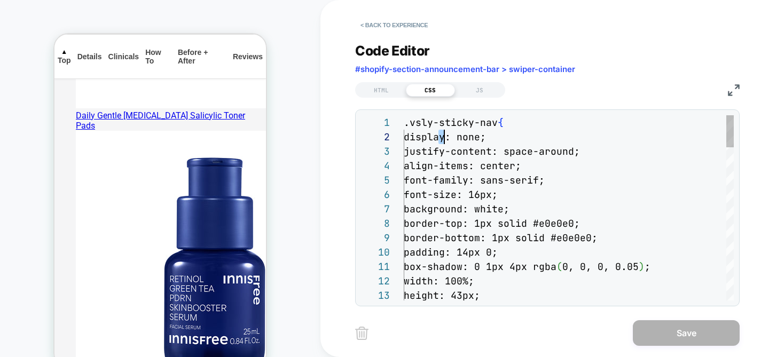
scroll to position [1693, 0]
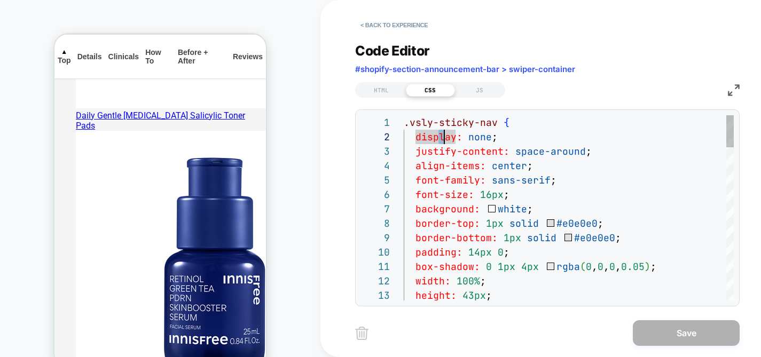
type textarea "**********"
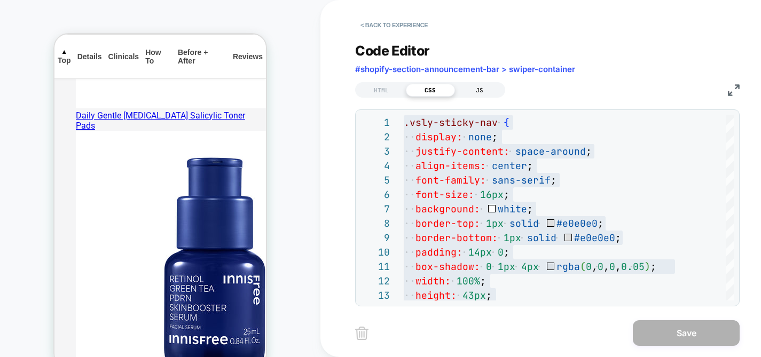
click at [483, 90] on div "JS" at bounding box center [479, 90] width 49 height 13
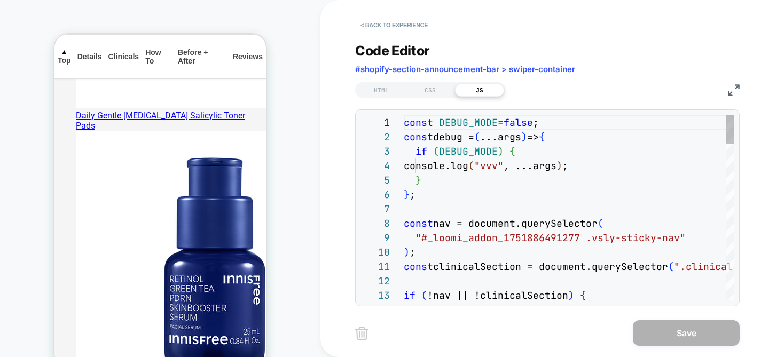
scroll to position [144, 0]
type textarea "**********"
